Goal: Check status: Check status

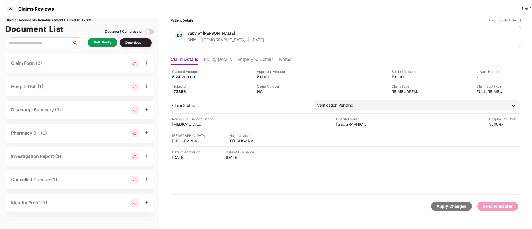
click at [240, 63] on li "Employee Details" at bounding box center [255, 61] width 36 height 8
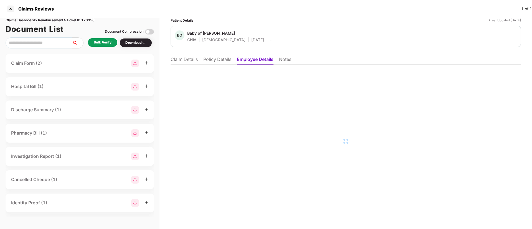
click at [188, 59] on li "Claim Details" at bounding box center [184, 61] width 27 height 8
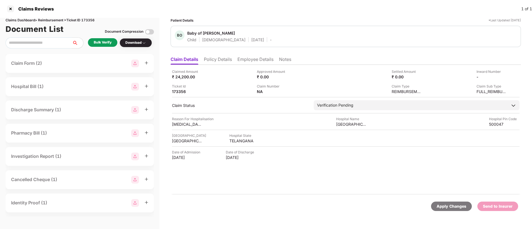
click at [221, 62] on li "Policy Details" at bounding box center [218, 61] width 28 height 8
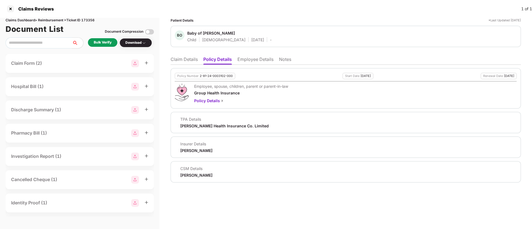
drag, startPoint x: 177, startPoint y: 174, endPoint x: 235, endPoint y: 177, distance: 58.6
click at [235, 153] on div "CSM Details [PERSON_NAME]" at bounding box center [346, 172] width 342 height 12
copy div "[PERSON_NAME]"
click at [90, 19] on div "Claims Dashboard > Reimbursement > Ticket ID 173356" at bounding box center [80, 20] width 148 height 5
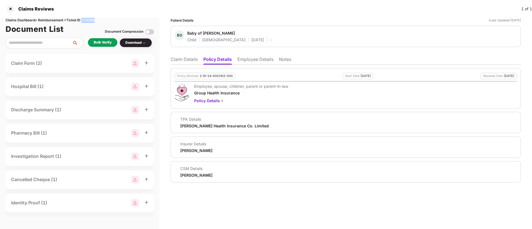
copy div "173356"
